Goal: Transaction & Acquisition: Register for event/course

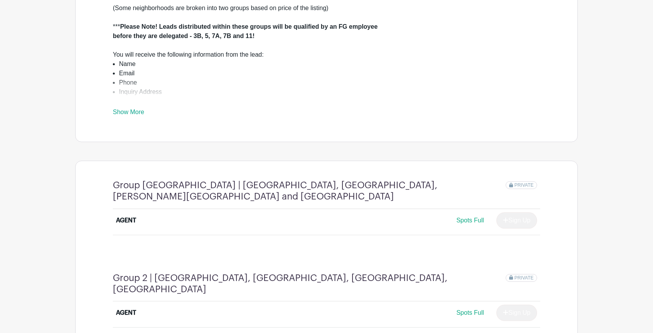
scroll to position [582, 0]
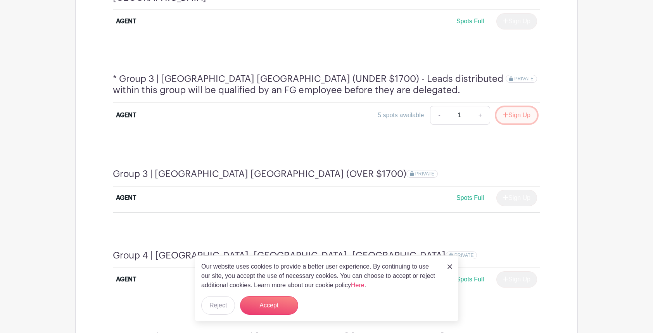
click at [508, 107] on button "Sign Up" at bounding box center [516, 115] width 41 height 16
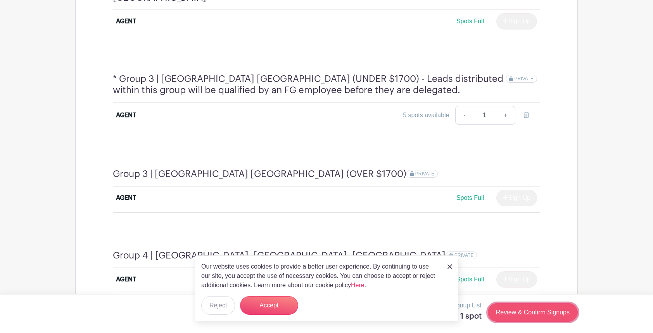
click at [541, 316] on link "Review & Confirm Signups" at bounding box center [533, 312] width 90 height 19
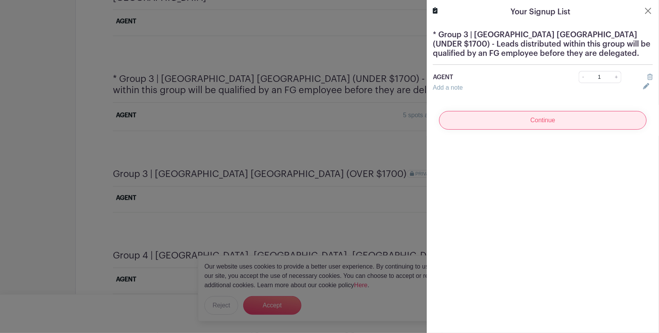
click at [547, 118] on input "Continue" at bounding box center [542, 120] width 207 height 19
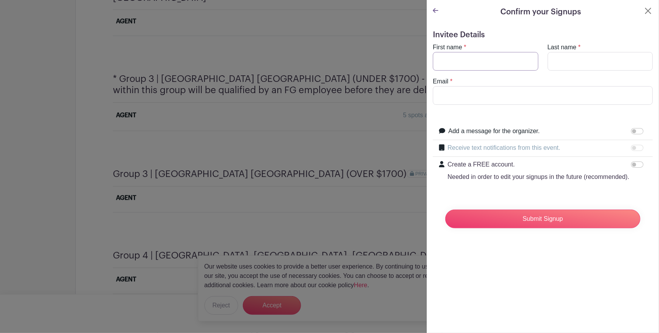
click at [495, 62] on input "First name" at bounding box center [485, 61] width 105 height 19
type input "[PERSON_NAME]"
type input "[PERSON_NAME][EMAIL_ADDRESS][PERSON_NAME][DOMAIN_NAME]"
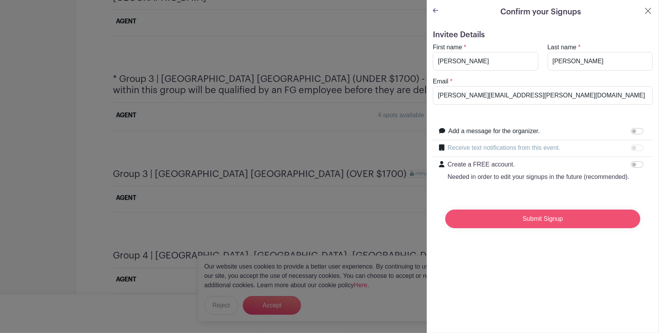
click at [494, 223] on input "Submit Signup" at bounding box center [542, 218] width 195 height 19
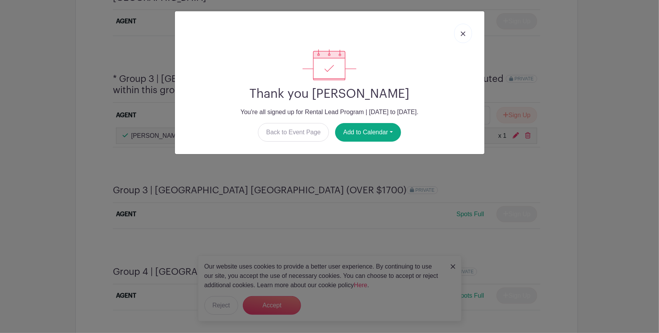
click at [464, 32] on img at bounding box center [463, 33] width 5 height 5
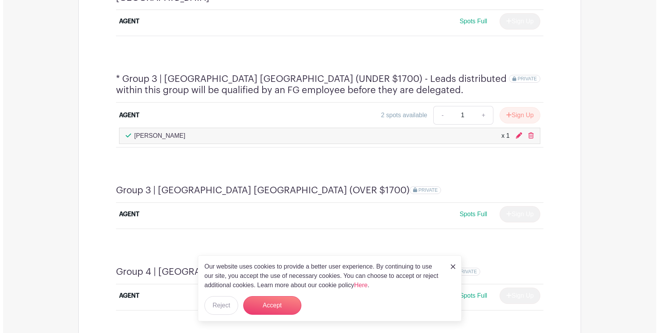
scroll to position [873, 0]
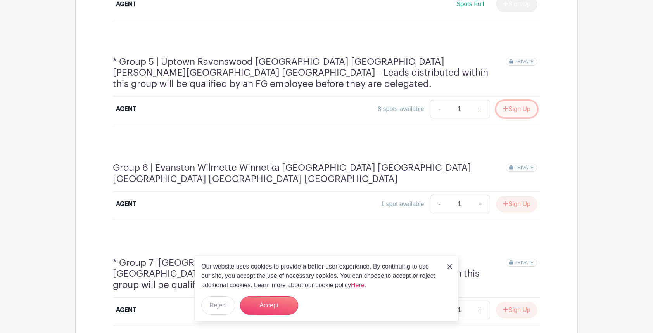
click at [520, 101] on button "Sign Up" at bounding box center [516, 109] width 41 height 16
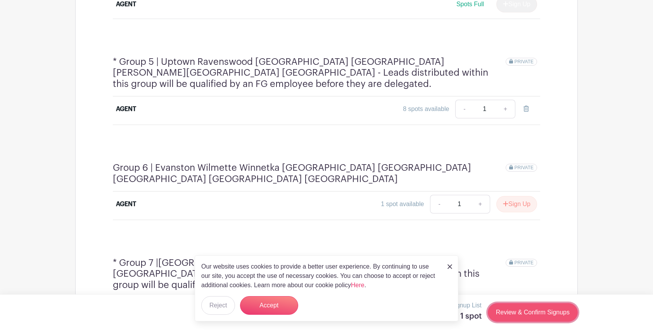
click at [525, 311] on link "Review & Confirm Signups" at bounding box center [533, 312] width 90 height 19
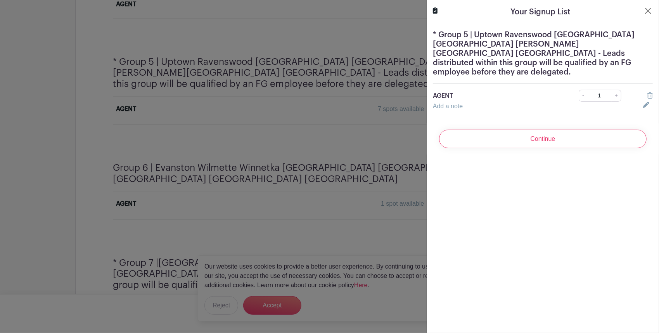
click at [549, 139] on div "Continue" at bounding box center [543, 138] width 220 height 31
click at [555, 130] on input "Continue" at bounding box center [542, 139] width 207 height 19
click at [494, 128] on div "Continue" at bounding box center [543, 138] width 220 height 31
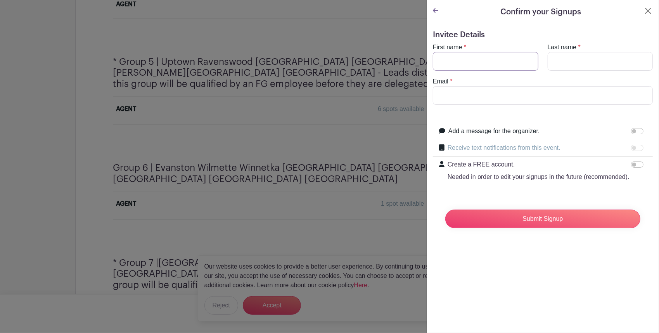
click at [492, 58] on input "First name" at bounding box center [485, 61] width 105 height 19
type input "[PERSON_NAME]"
type input "[PERSON_NAME][EMAIL_ADDRESS][PERSON_NAME][DOMAIN_NAME]"
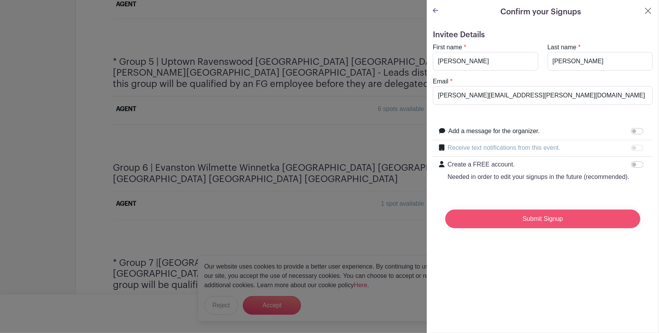
click at [505, 228] on input "Submit Signup" at bounding box center [542, 218] width 195 height 19
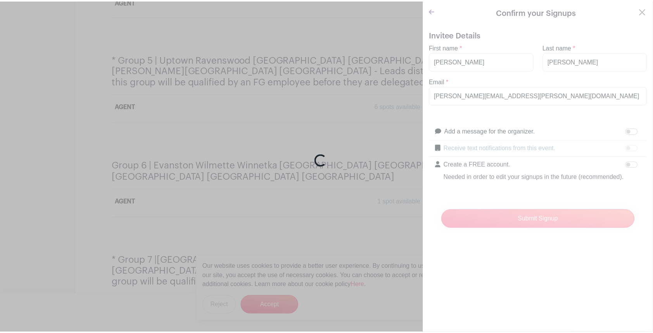
scroll to position [871, 0]
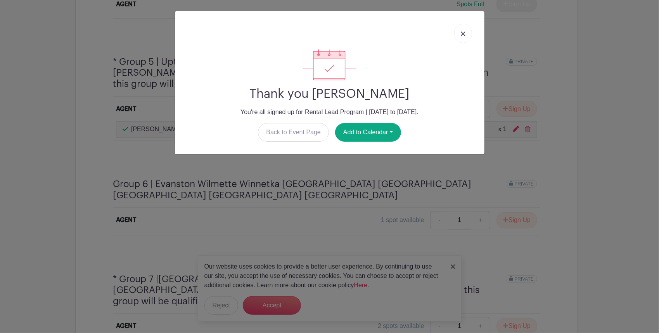
click at [467, 34] on link at bounding box center [463, 33] width 18 height 19
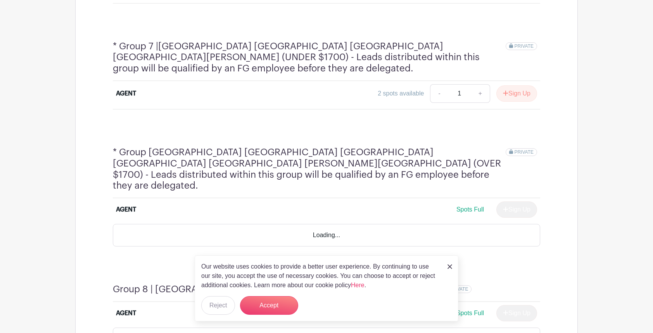
scroll to position [1162, 0]
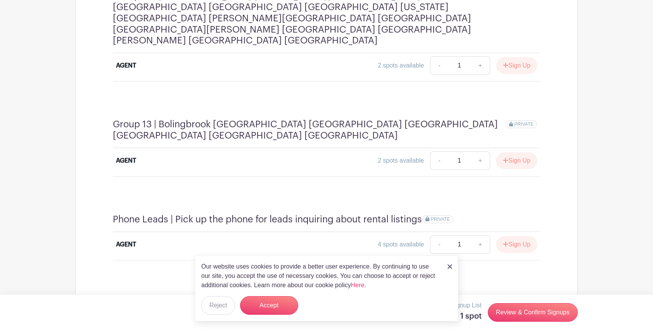
scroll to position [1756, 0]
